Goal: Check status: Check status

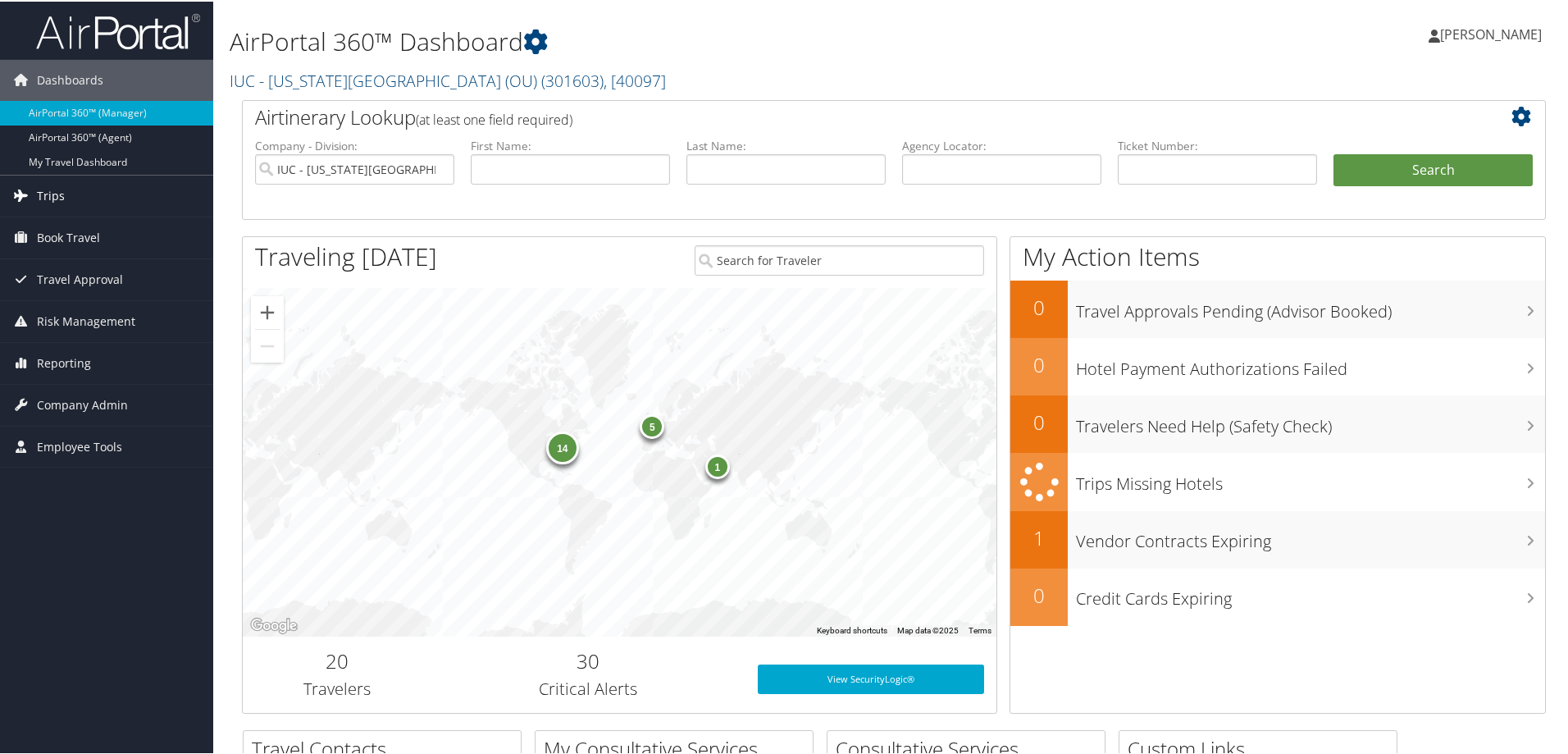
click at [51, 189] on span "Trips" at bounding box center [51, 194] width 28 height 41
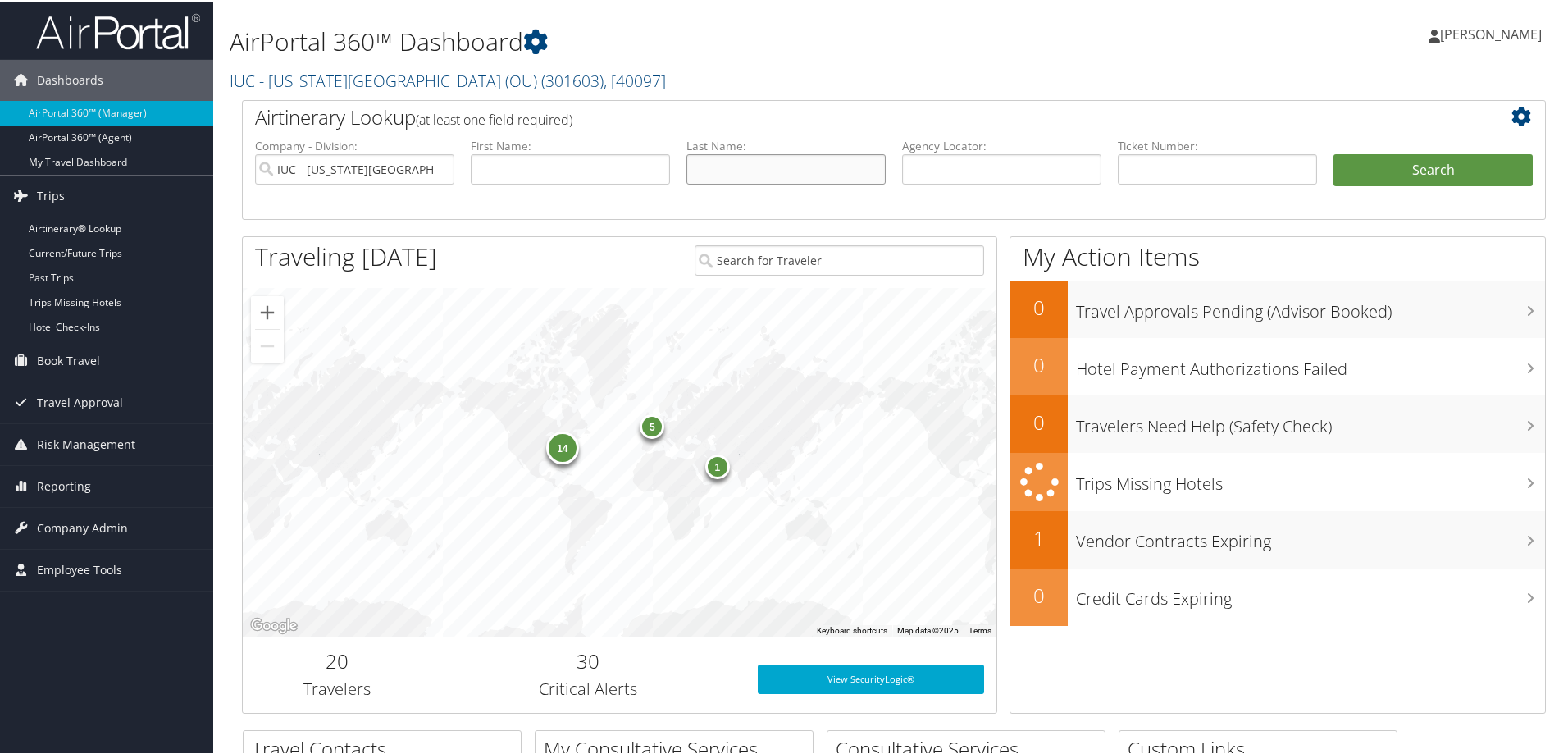
click at [734, 168] on input "text" at bounding box center [786, 168] width 199 height 30
click at [41, 224] on link "Airtinerary® Lookup" at bounding box center [107, 226] width 214 height 25
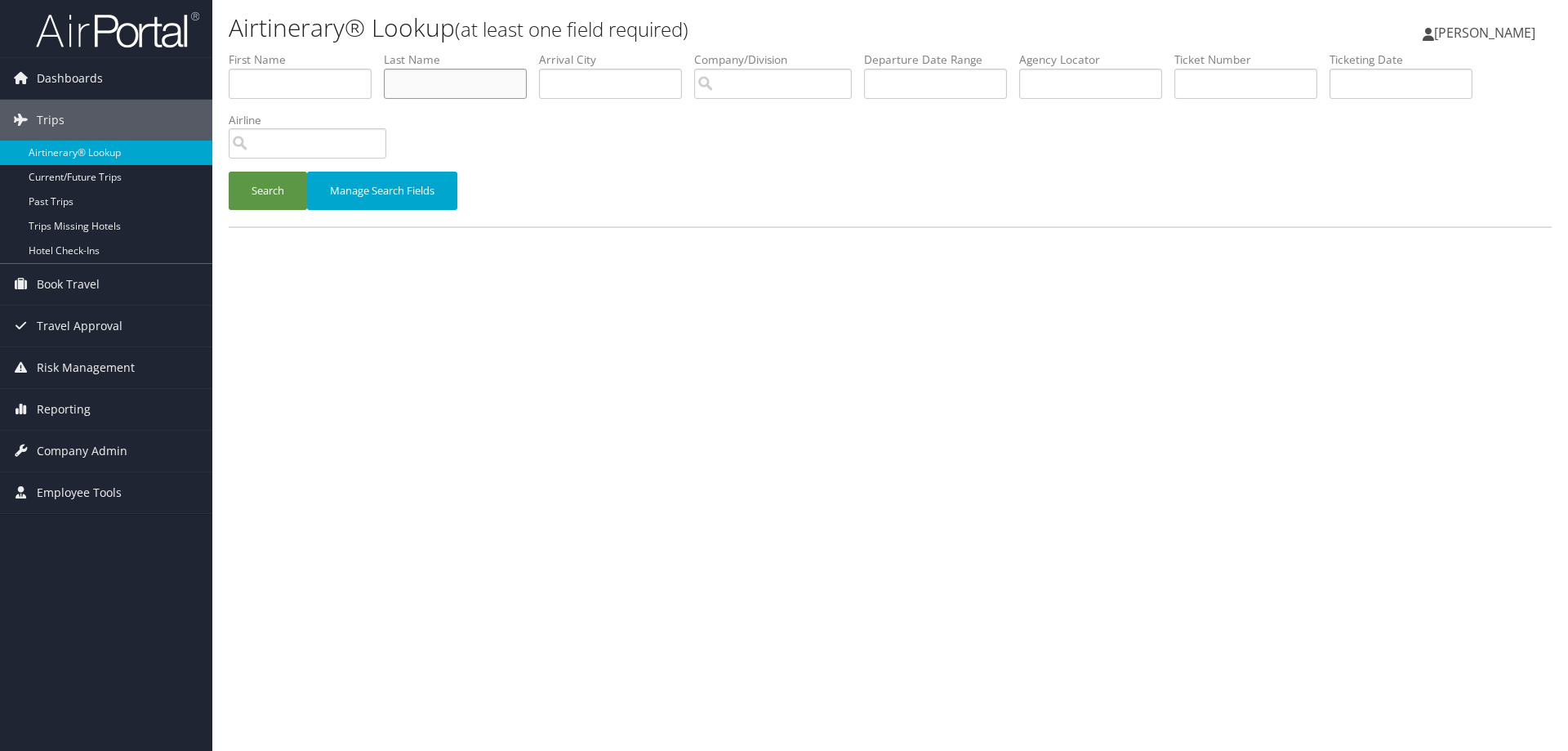
click at [490, 79] on input "text" at bounding box center [456, 83] width 143 height 30
type input "naughton"
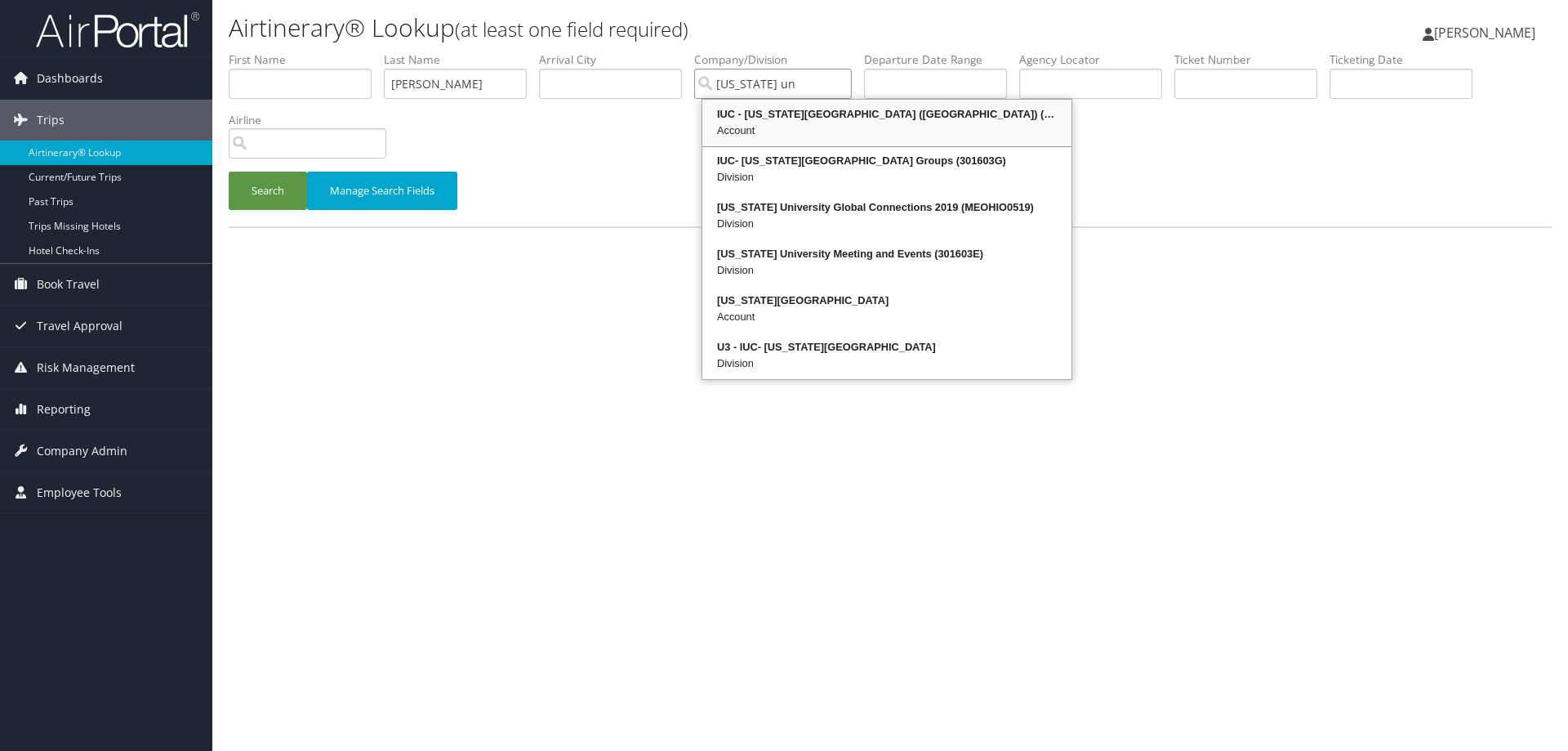
click at [773, 115] on div "IUC - Ohio University (OU) (301603)" at bounding box center [887, 115] width 364 height 17
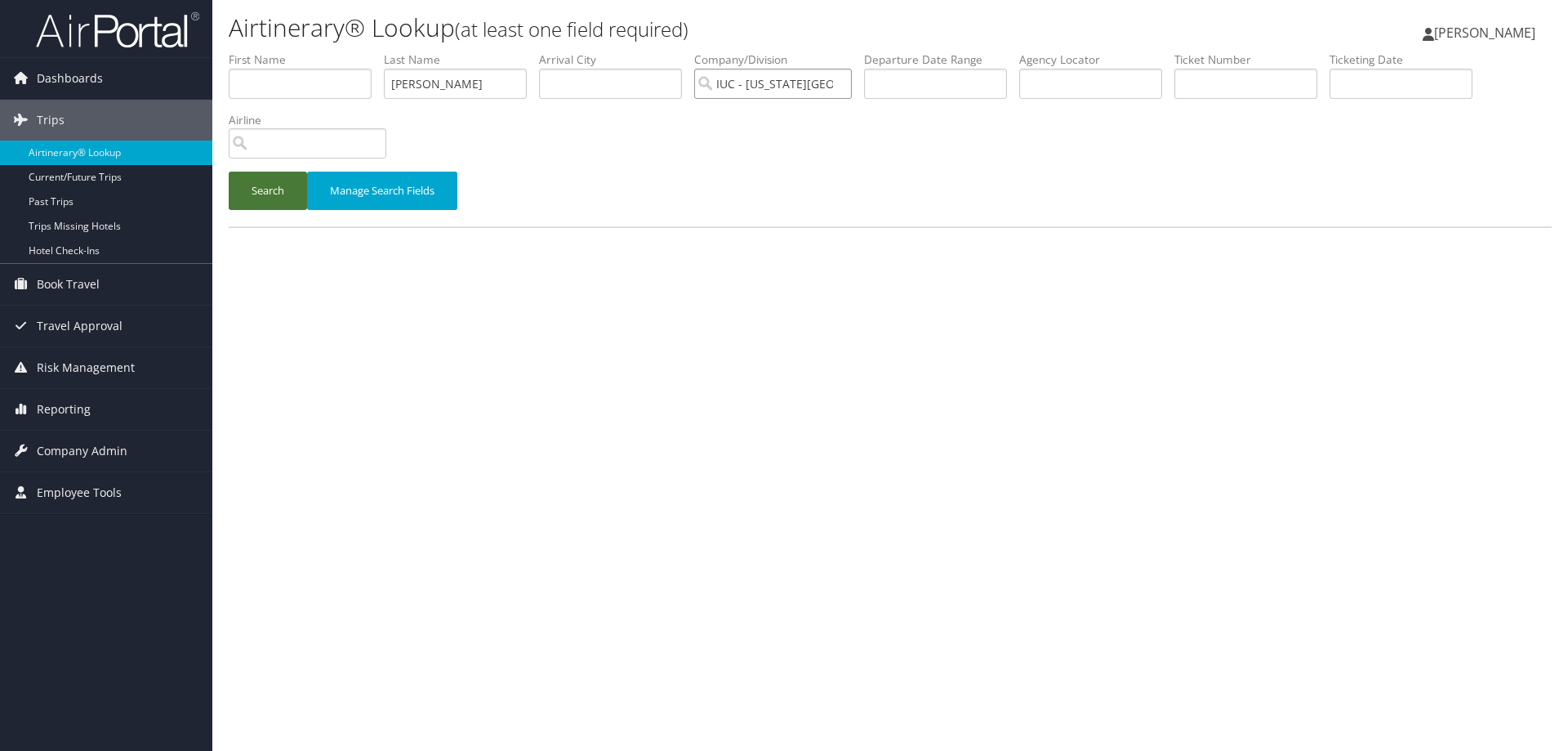
type input "IUC - [US_STATE][GEOGRAPHIC_DATA] (OU)"
click at [247, 192] on button "Search" at bounding box center [268, 191] width 79 height 39
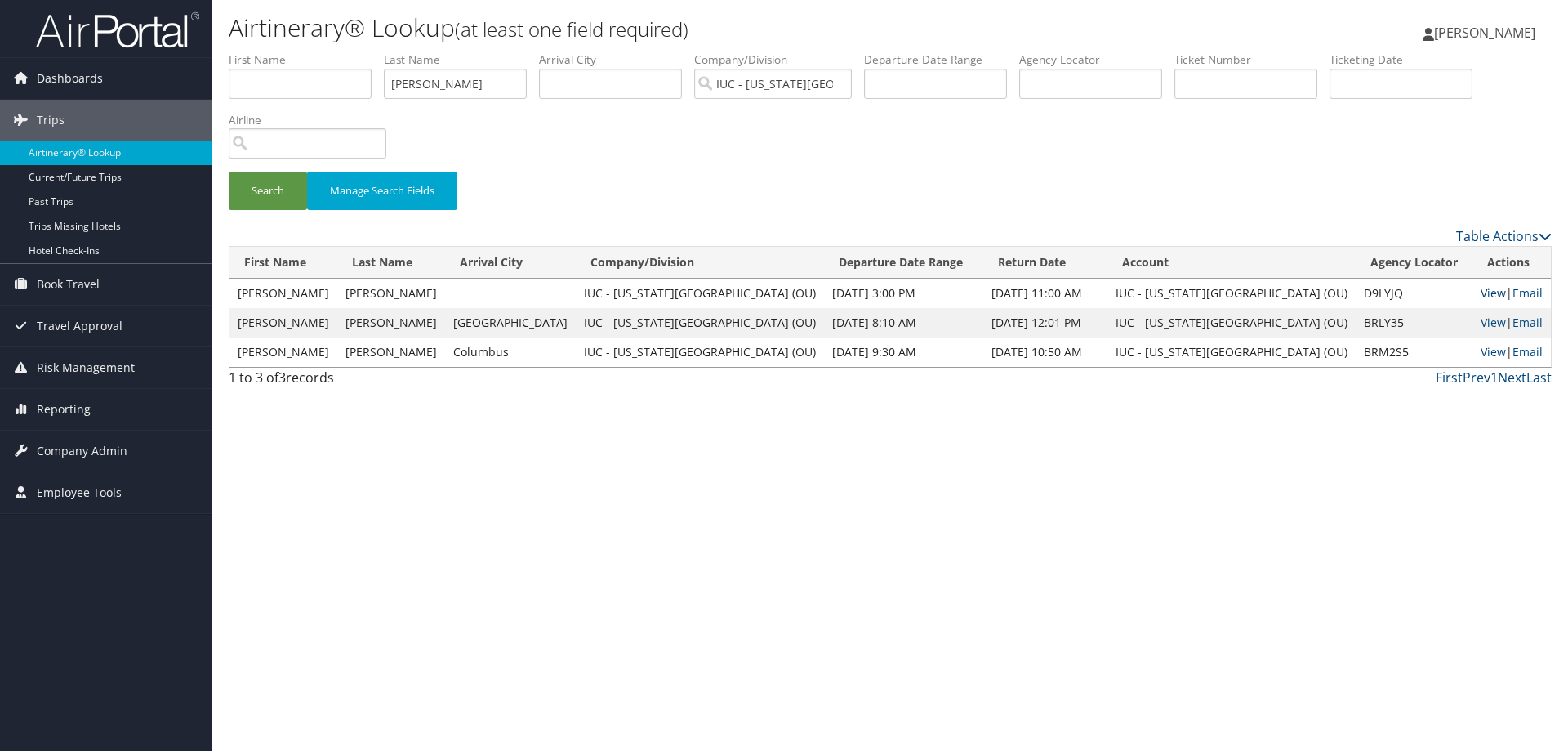
click at [1481, 294] on link "View" at bounding box center [1494, 293] width 26 height 16
drag, startPoint x: 493, startPoint y: 83, endPoint x: 365, endPoint y: 87, distance: 128.1
click at [365, 51] on ul "First Name Last Name naughton Departure City Arrival City Company/Division IUC …" at bounding box center [889, 51] width 1323 height 0
type input "crawford"
click at [268, 190] on button "Search" at bounding box center [268, 191] width 79 height 39
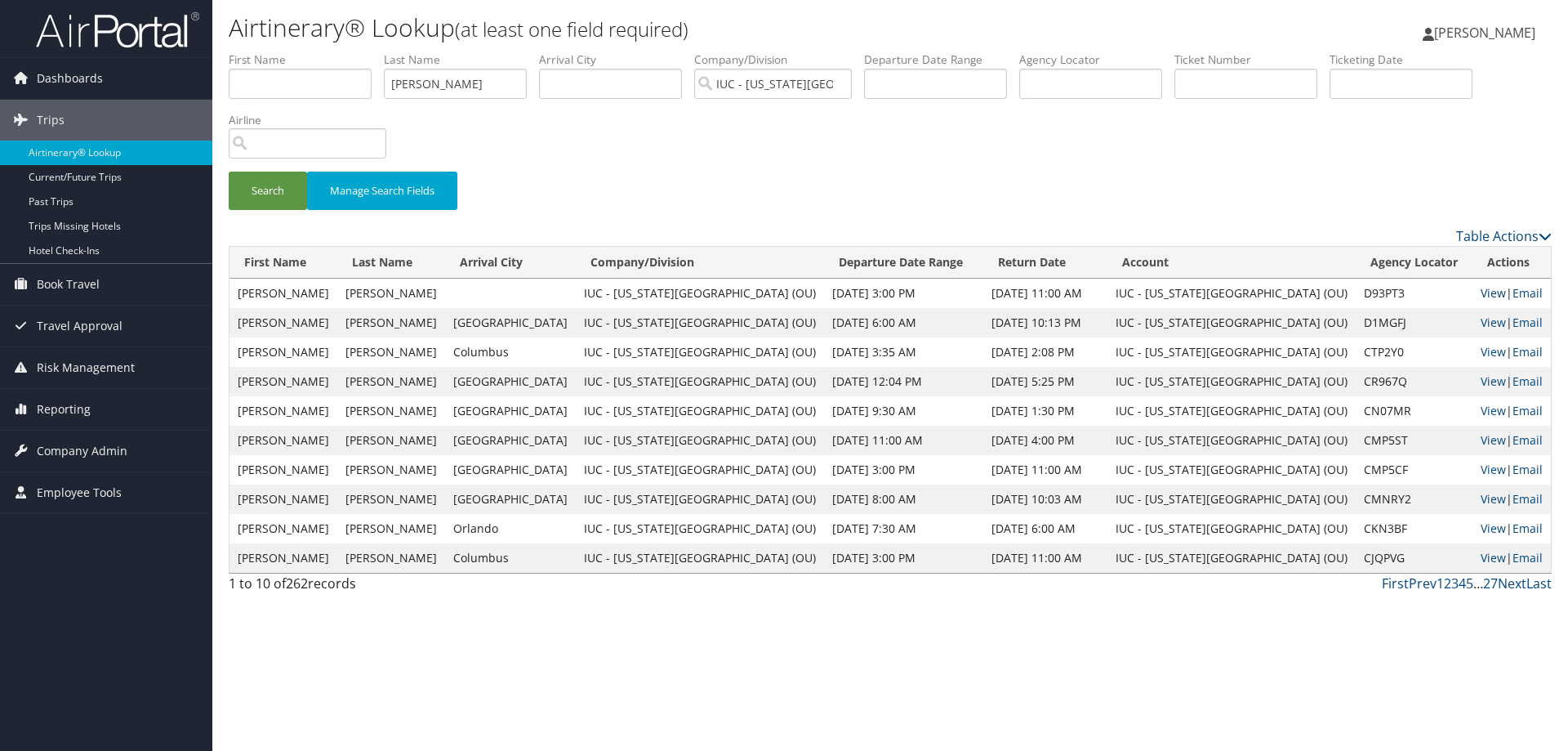
click at [1481, 296] on link "View" at bounding box center [1494, 293] width 26 height 16
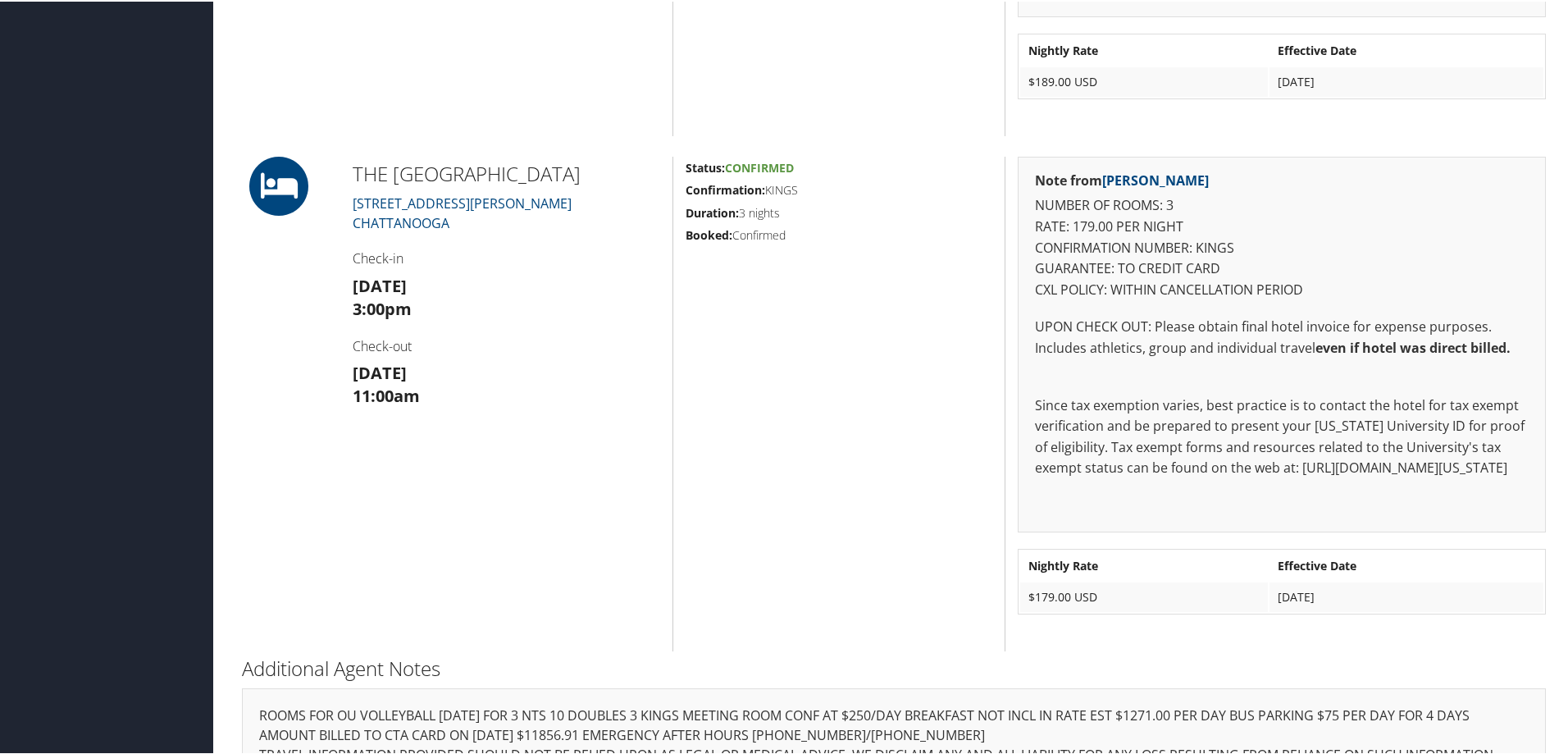
scroll to position [1045, 0]
